Goal: Navigation & Orientation: Find specific page/section

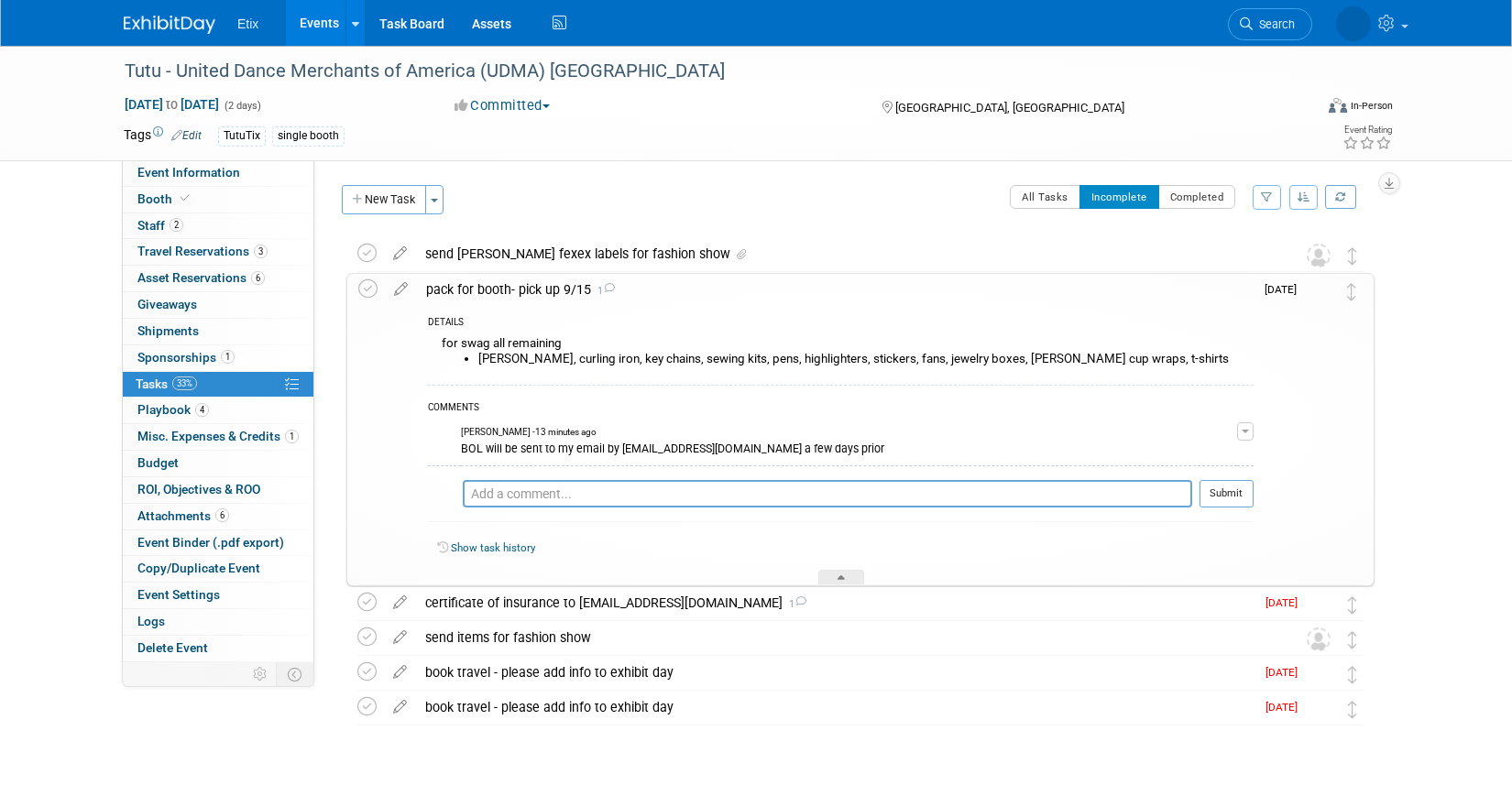
click at [308, 29] on link "Events" at bounding box center [319, 23] width 67 height 46
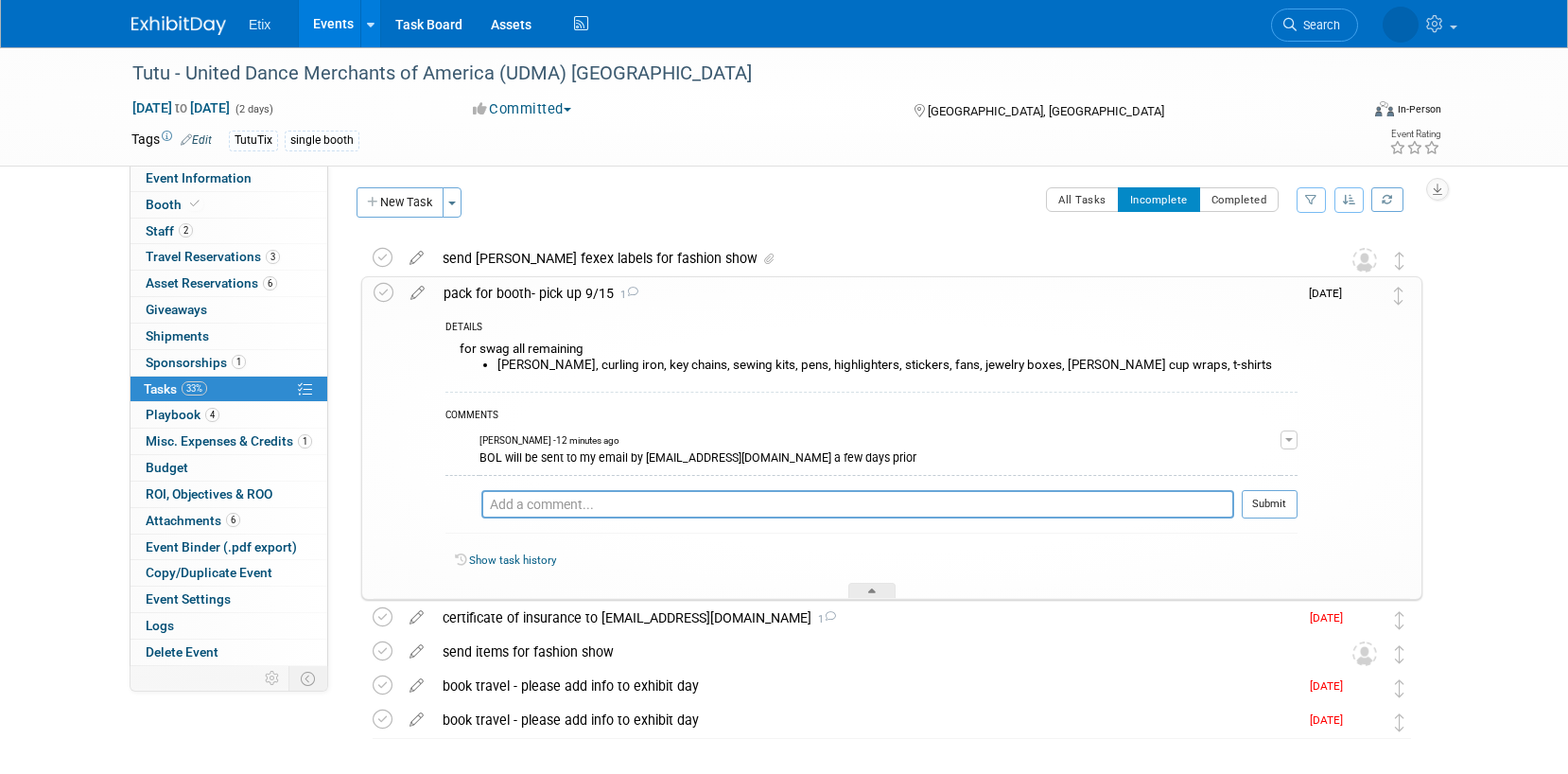
click at [320, 20] on link "Events" at bounding box center [333, 24] width 69 height 48
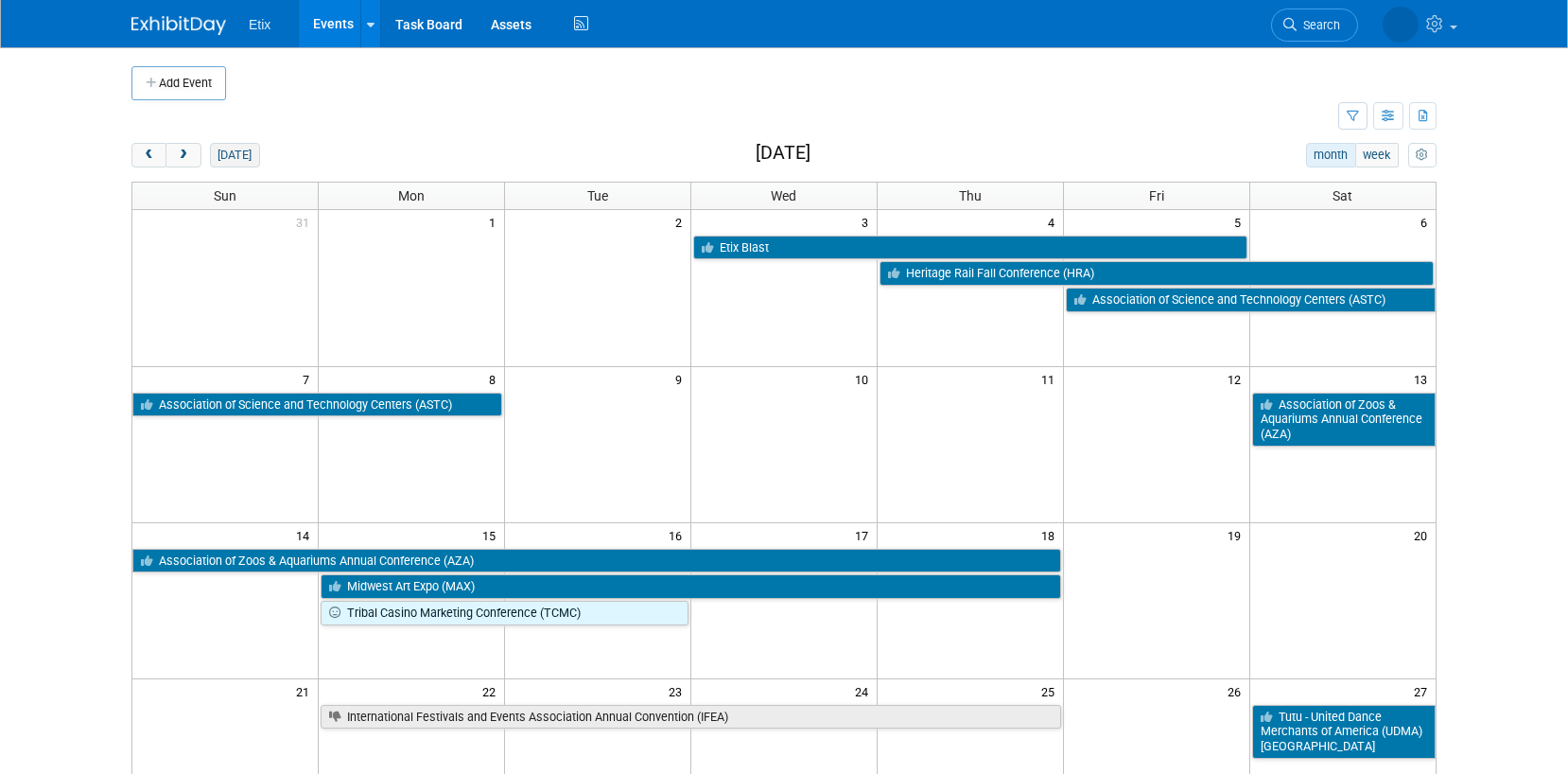
click at [226, 164] on button "today" at bounding box center [235, 155] width 50 height 25
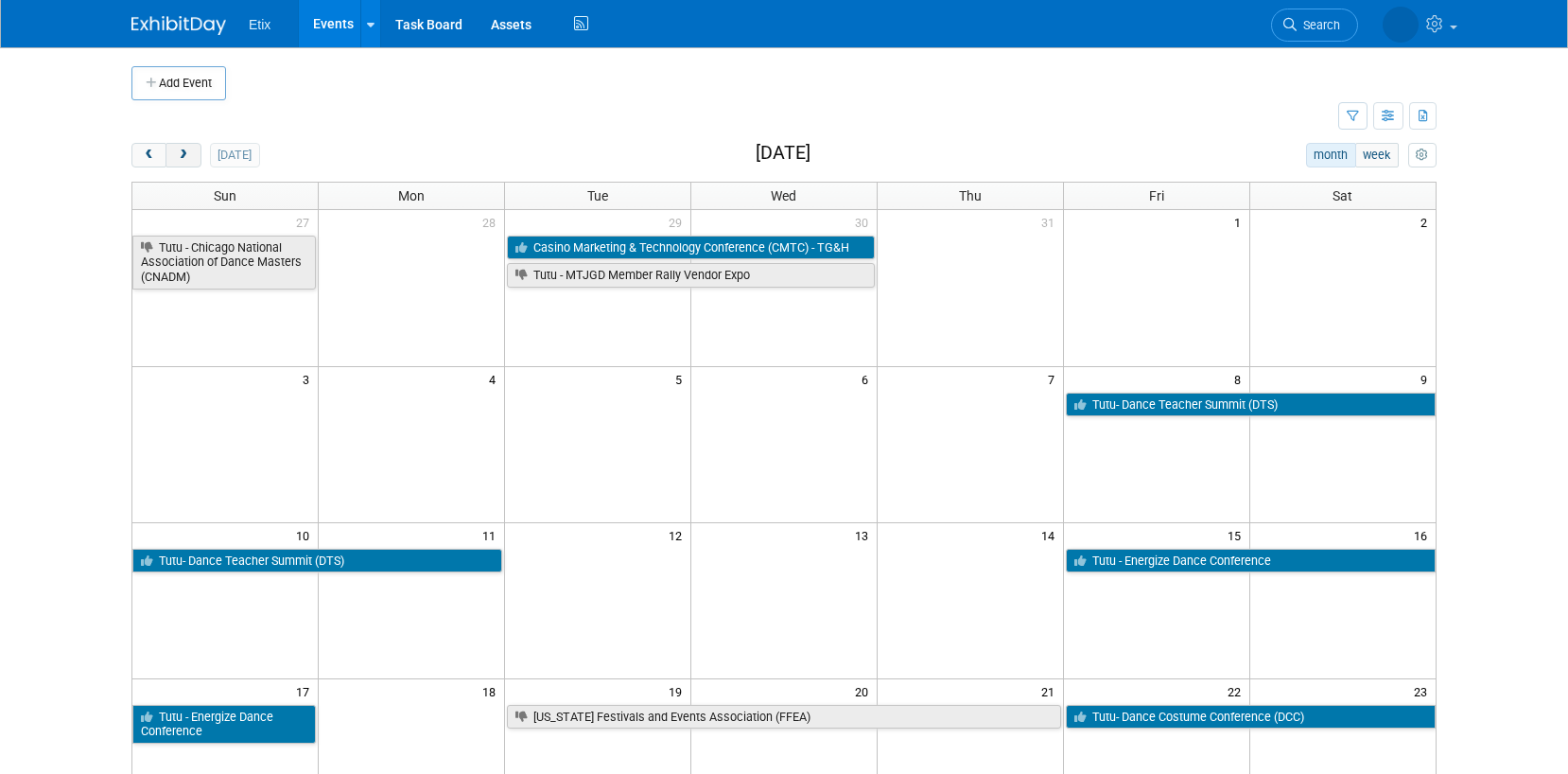
click at [182, 154] on span "next" at bounding box center [182, 155] width 14 height 12
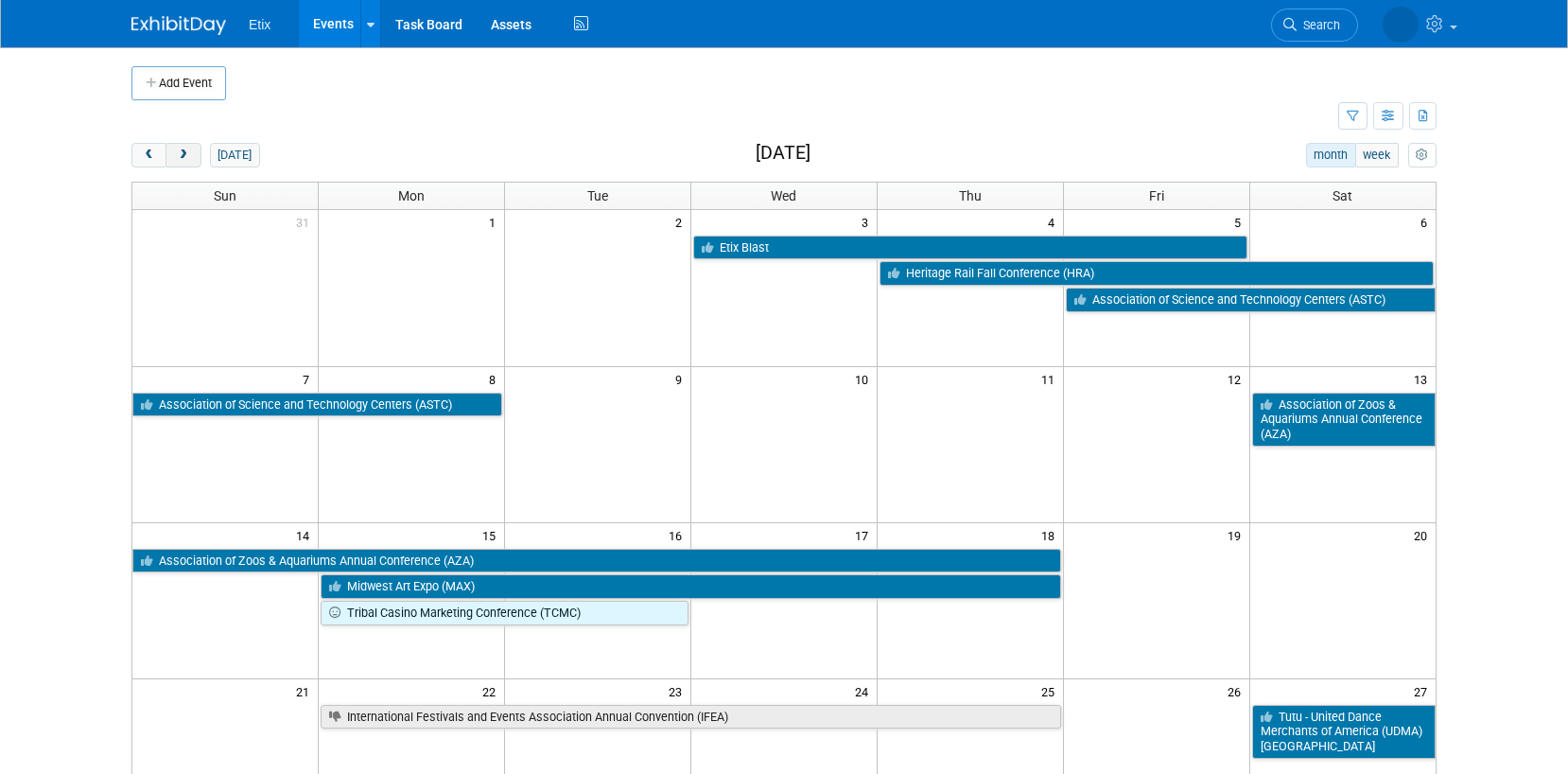
click at [189, 159] on span "next" at bounding box center [182, 155] width 14 height 12
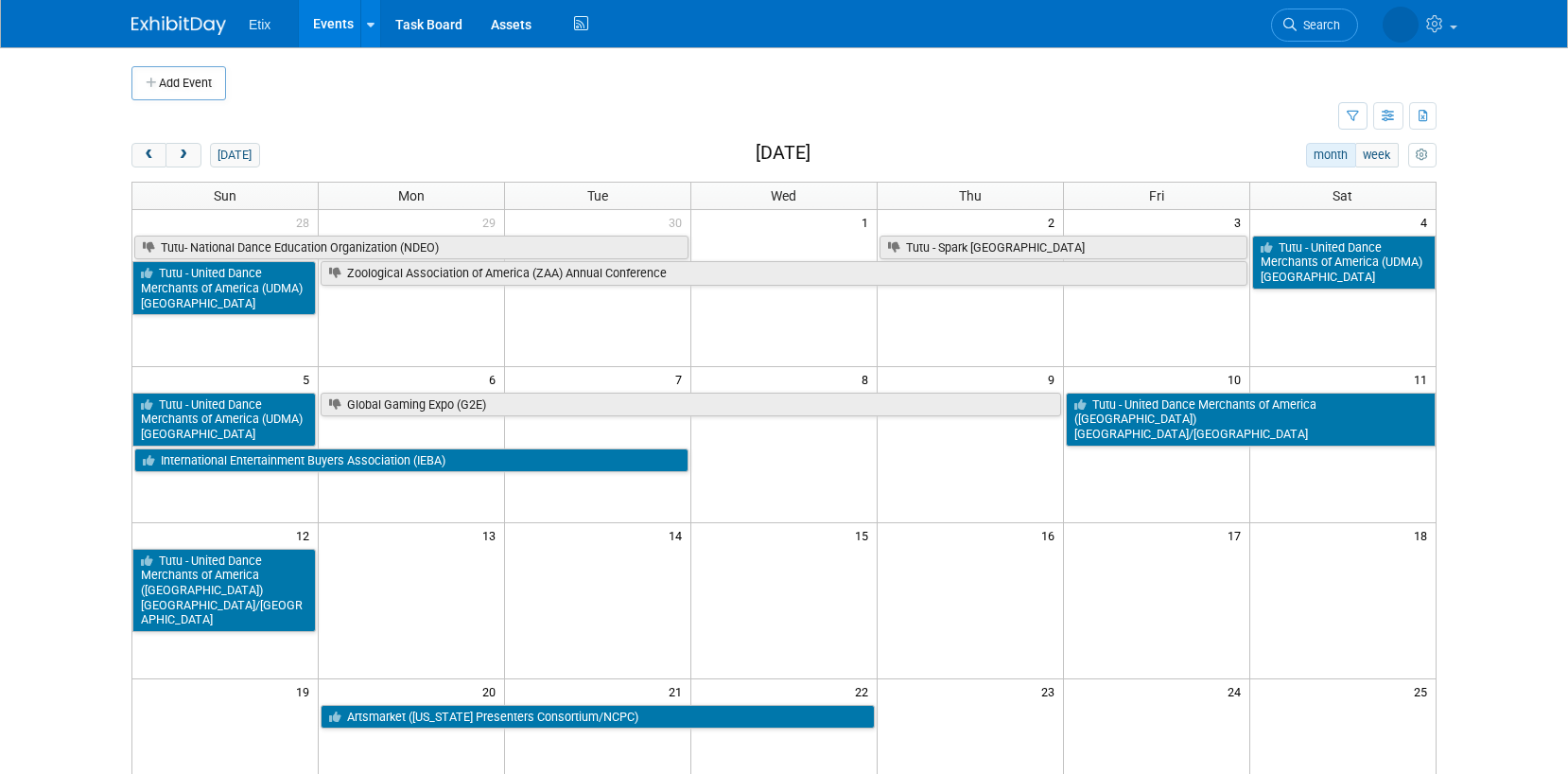
click at [321, 23] on link "Events" at bounding box center [333, 24] width 69 height 48
click at [141, 162] on button "prev" at bounding box center [148, 155] width 35 height 25
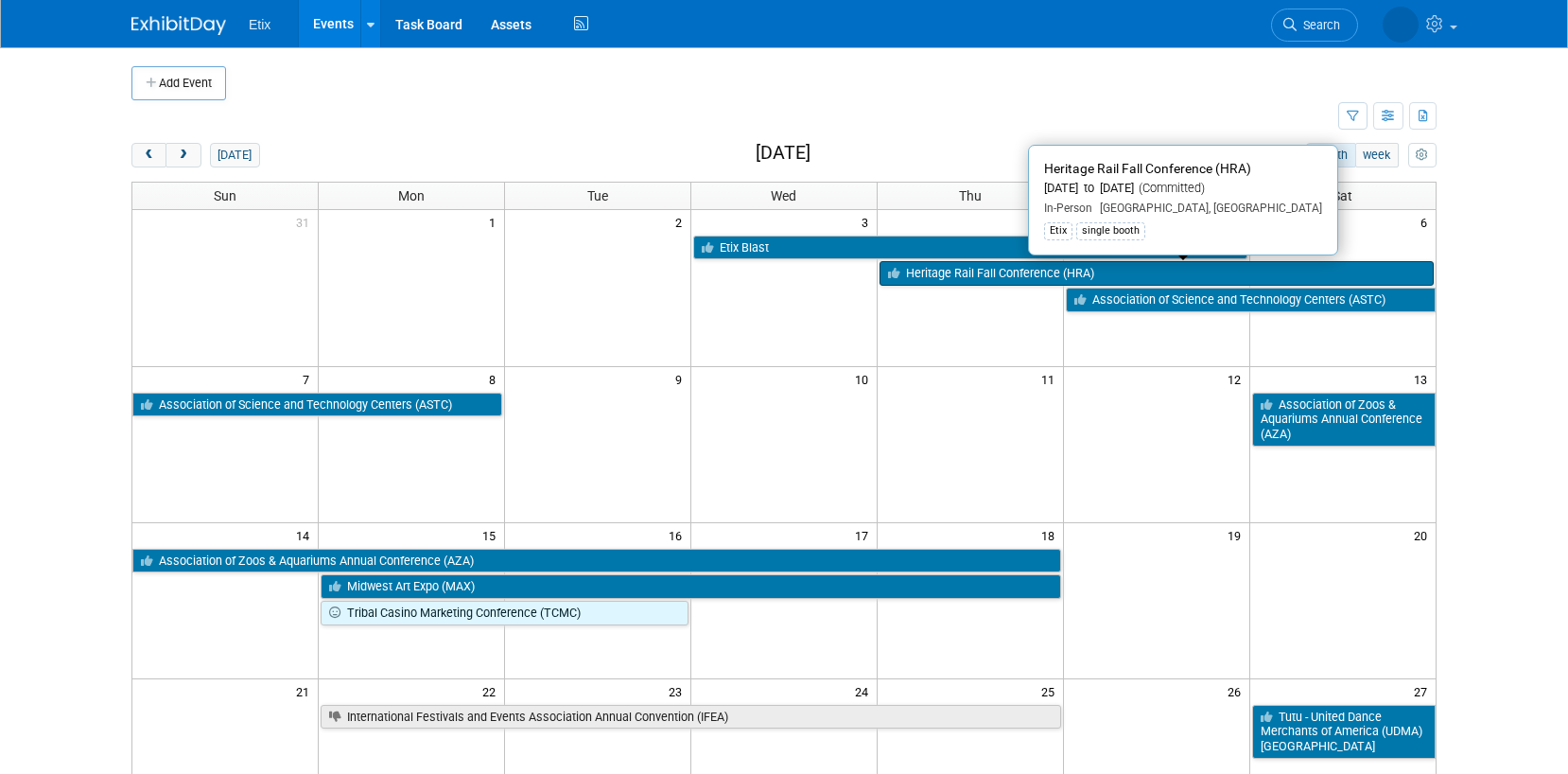
click at [914, 276] on link "Heritage Rail Fall Conference (HRA)" at bounding box center [1156, 274] width 554 height 25
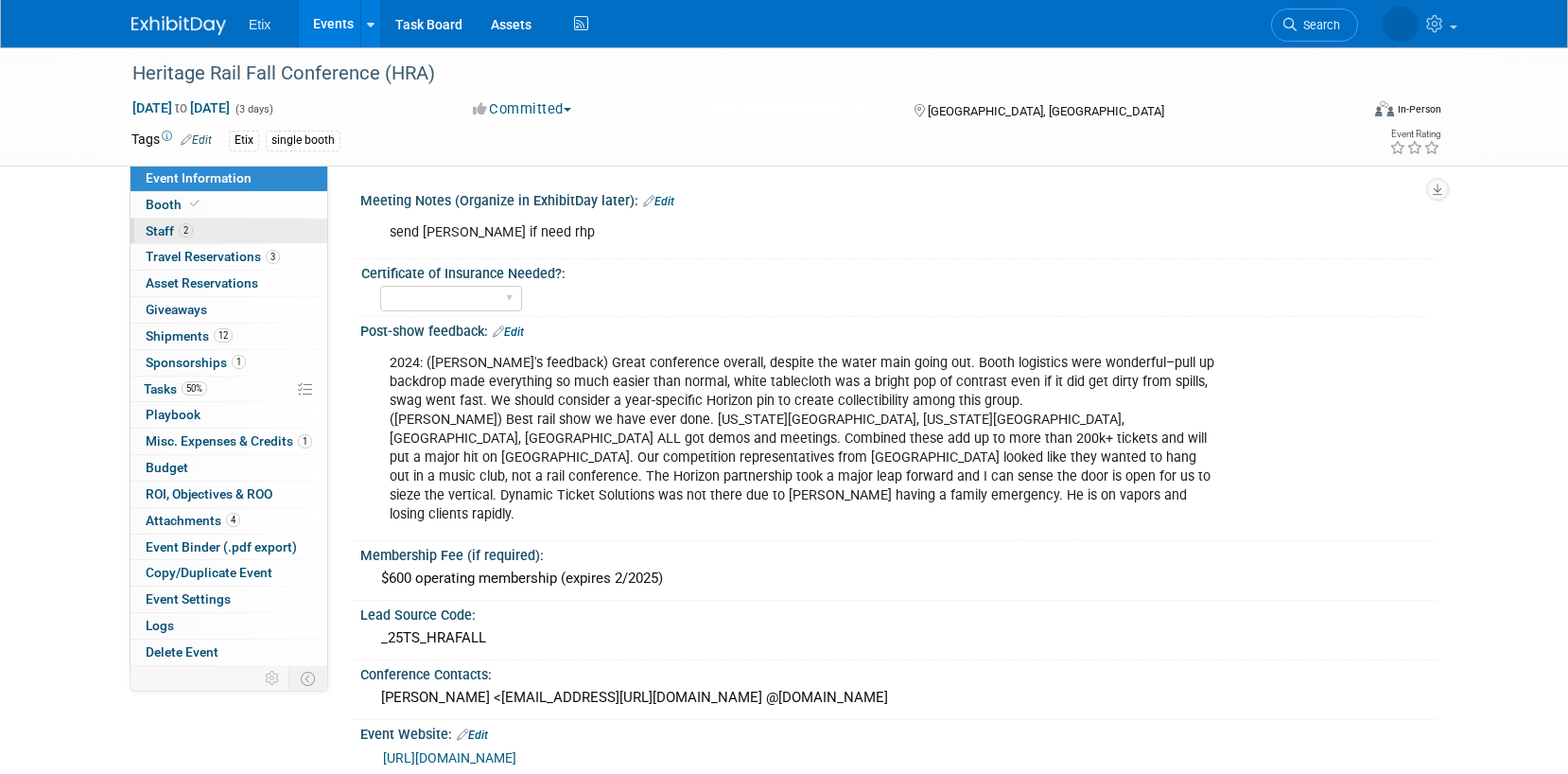
click at [220, 236] on link "2 Staff 2" at bounding box center [228, 231] width 197 height 26
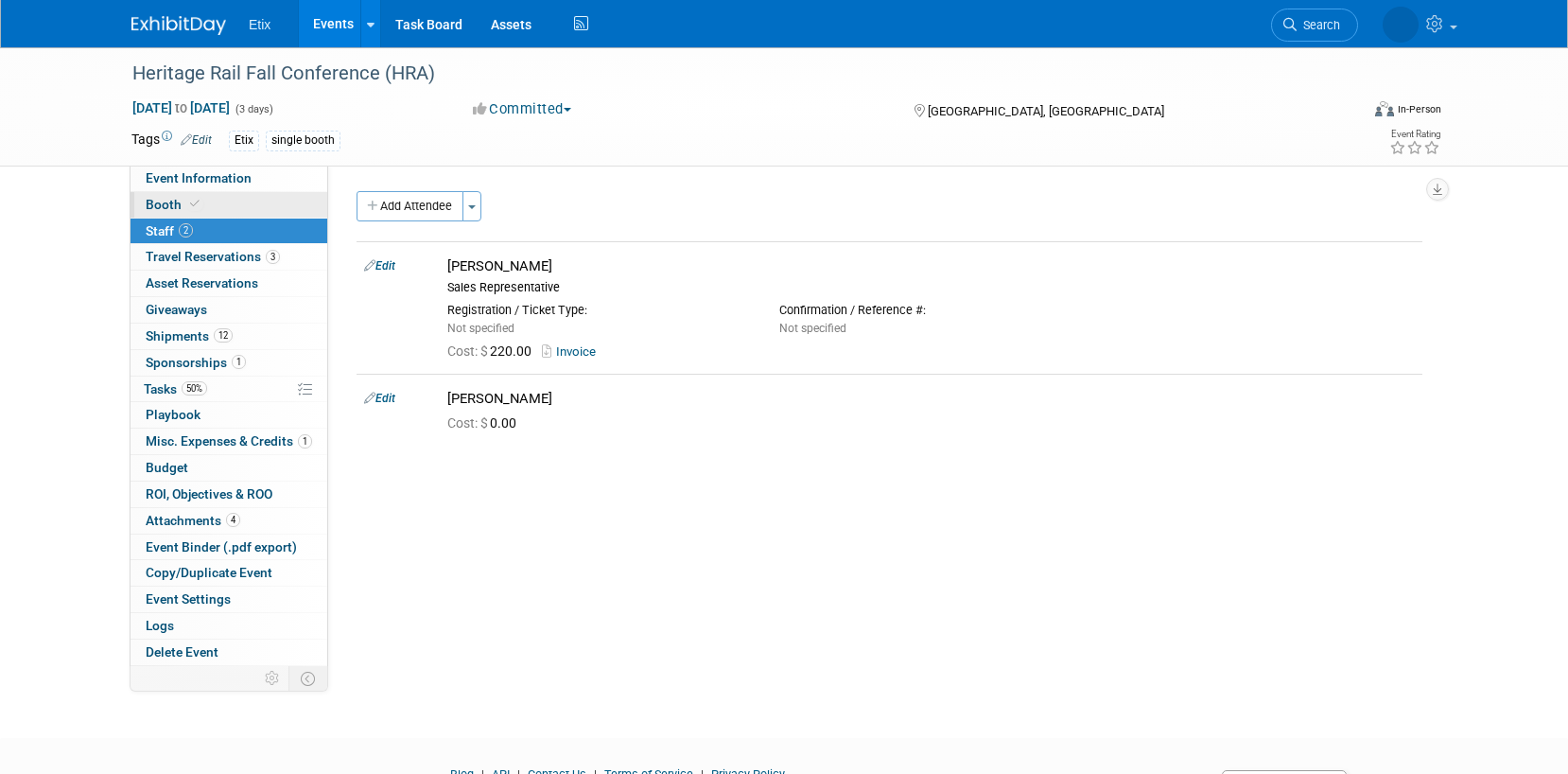
click at [160, 202] on span "Booth" at bounding box center [174, 204] width 58 height 15
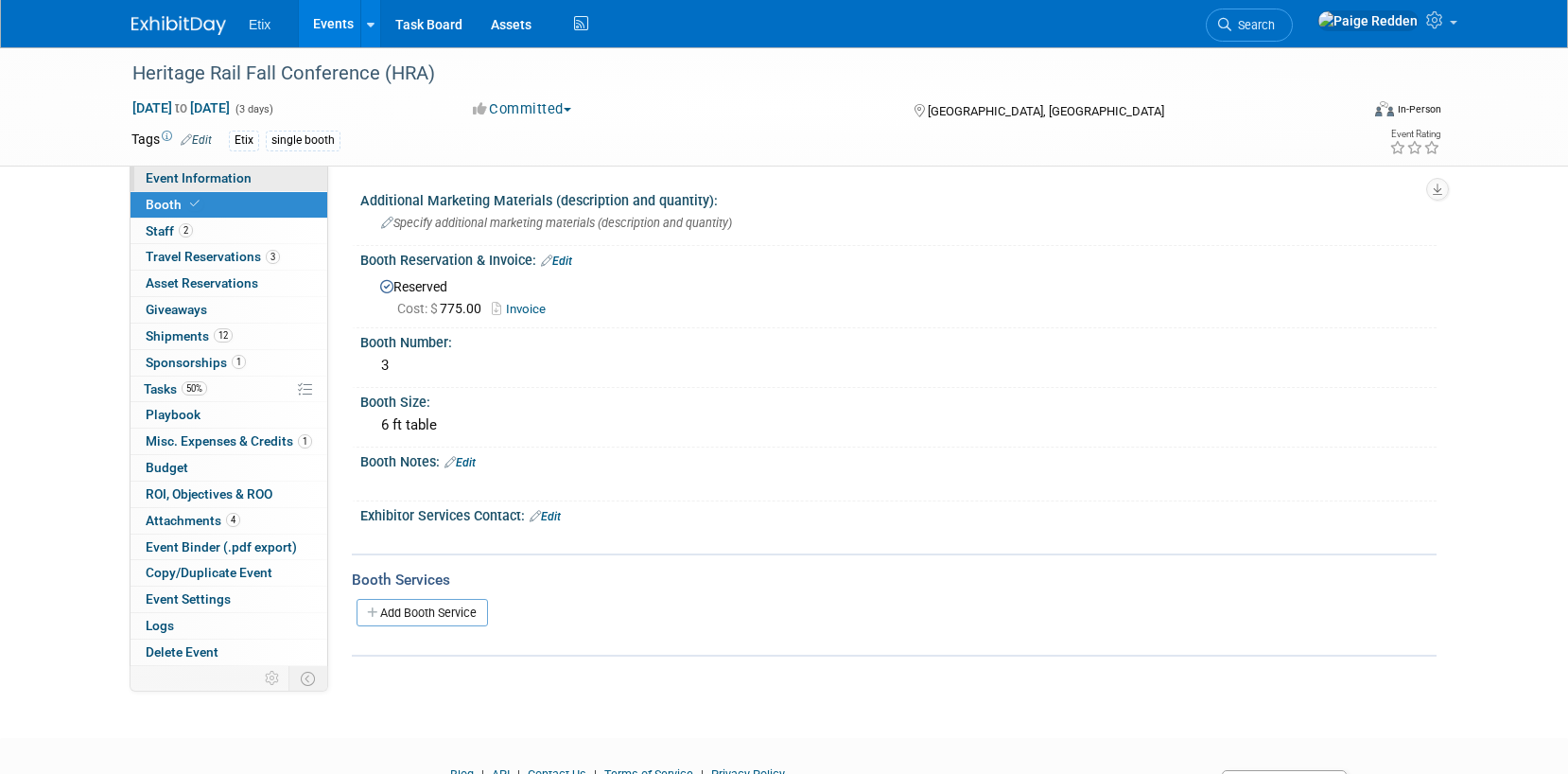
click at [263, 181] on link "Event Information" at bounding box center [228, 178] width 197 height 26
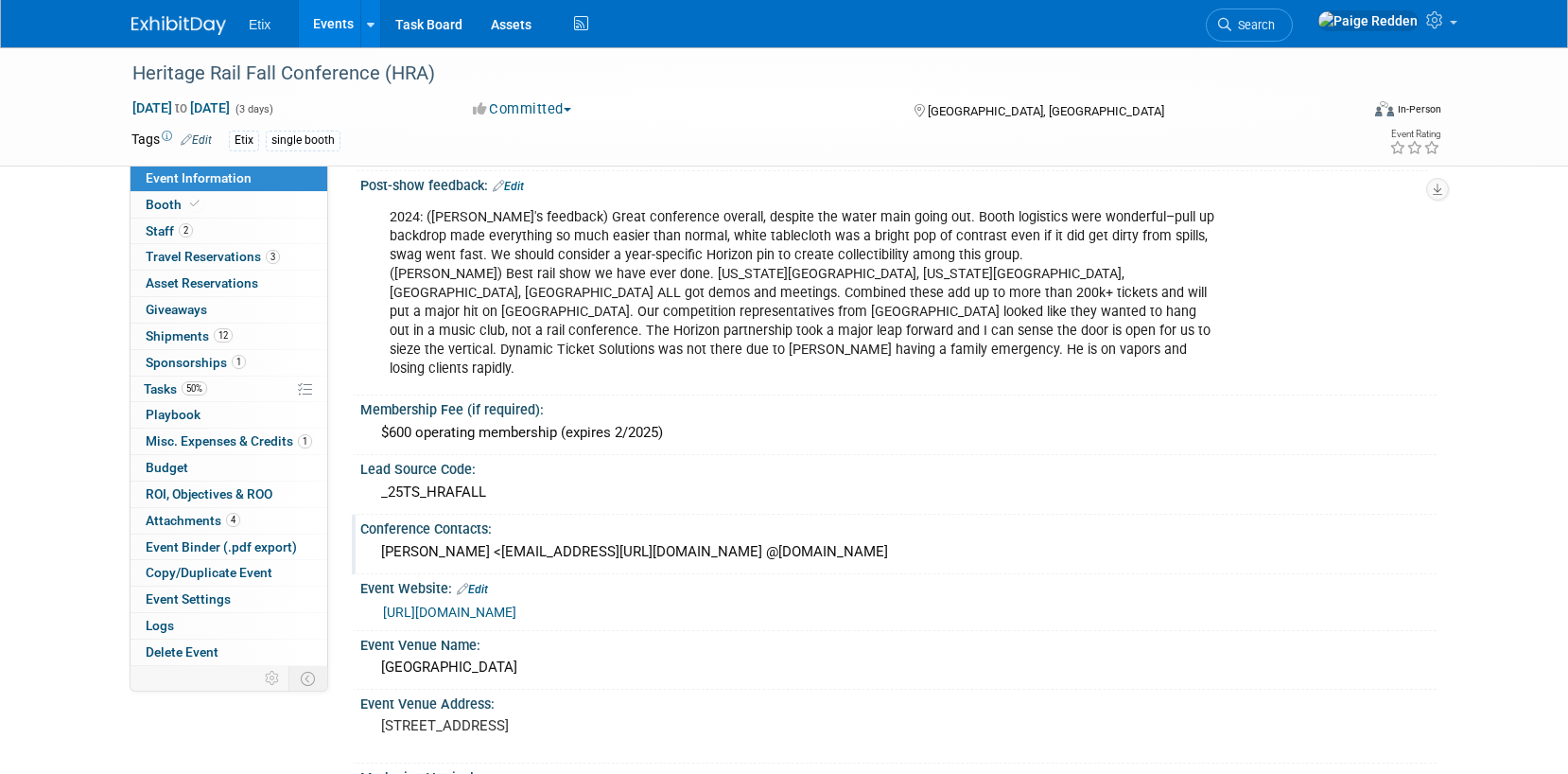
scroll to position [151, 0]
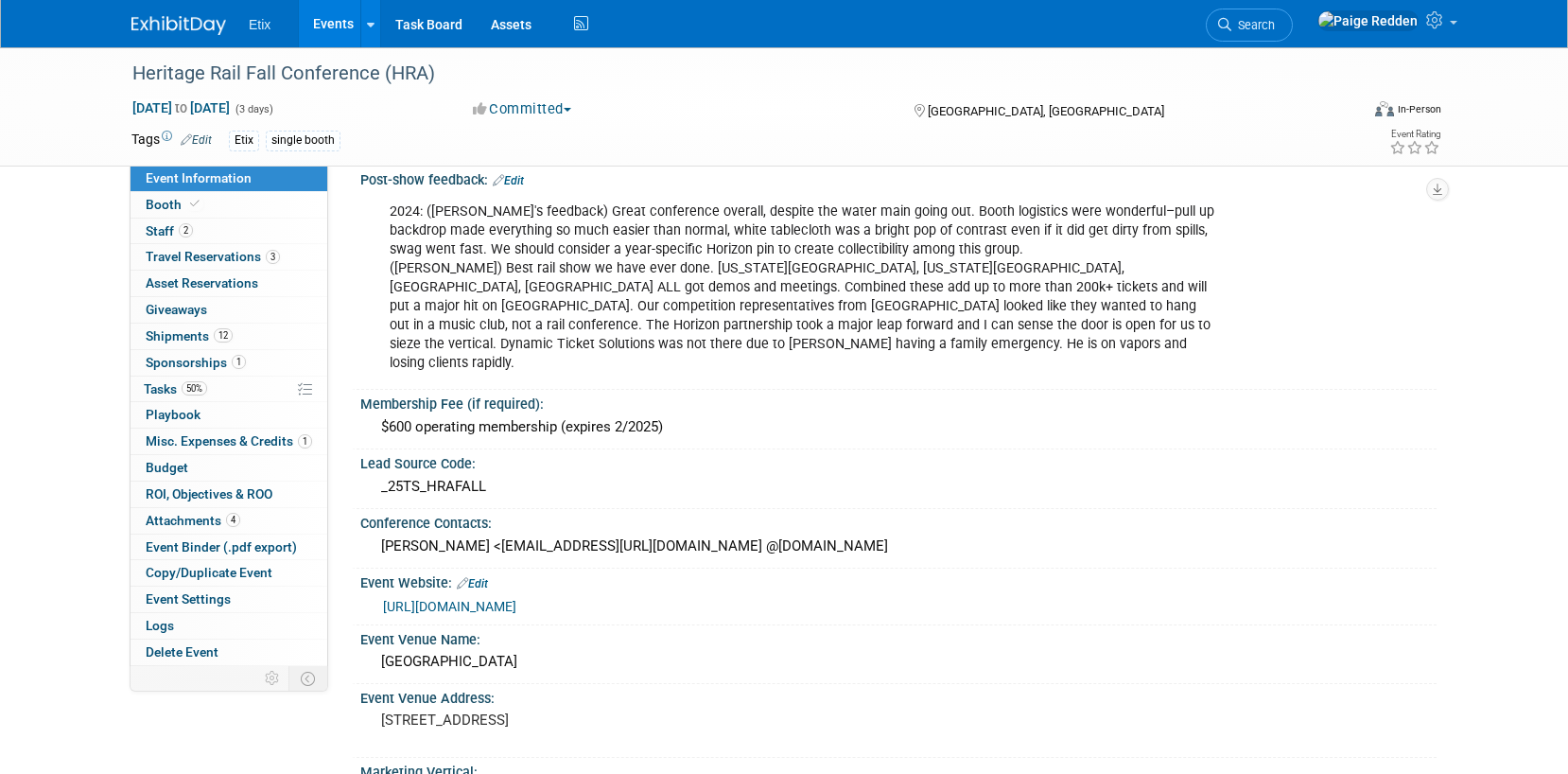
click at [461, 599] on link "https://heritagerail.org/" at bounding box center [449, 607] width 133 height 15
click at [452, 599] on link "https://heritagerail.org/" at bounding box center [449, 607] width 133 height 15
click at [319, 34] on link "Events" at bounding box center [333, 24] width 69 height 48
